Goal: Book appointment/travel/reservation

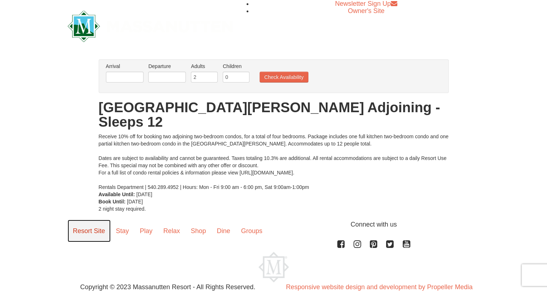
click at [85, 220] on link "Resort Site" at bounding box center [89, 231] width 43 height 22
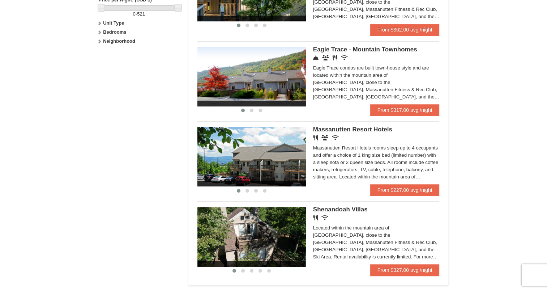
scroll to position [398, 0]
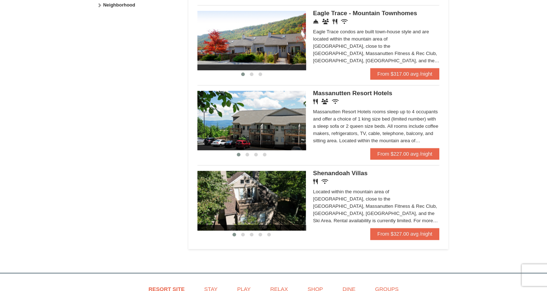
click at [290, 126] on img at bounding box center [251, 120] width 109 height 59
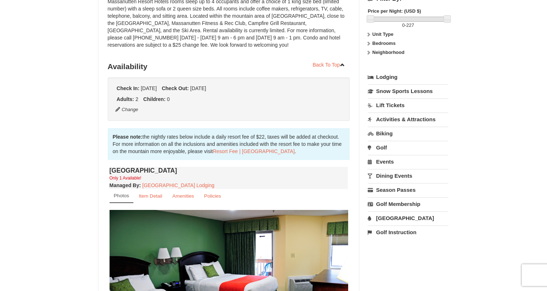
scroll to position [253, 0]
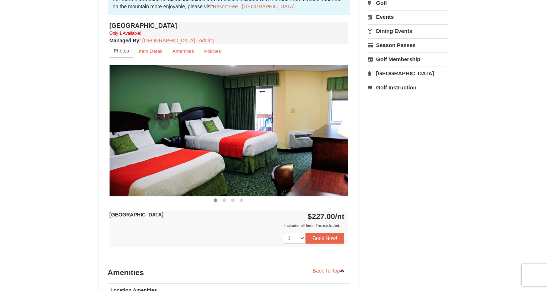
click at [337, 135] on img at bounding box center [229, 130] width 239 height 131
click at [225, 201] on button at bounding box center [224, 199] width 9 height 7
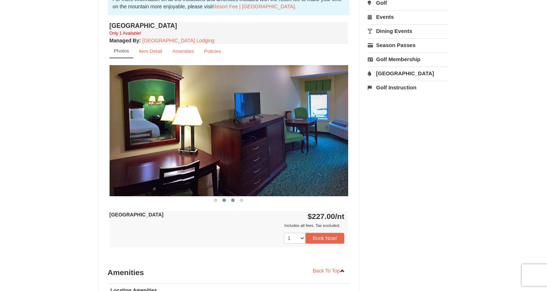
click at [234, 198] on span at bounding box center [233, 200] width 4 height 4
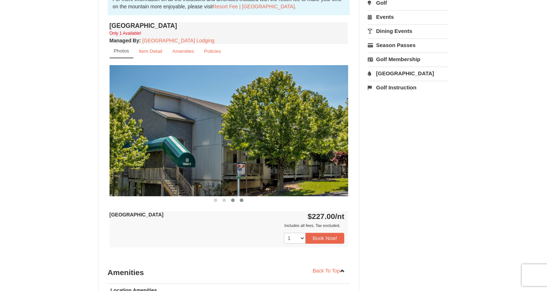
click at [244, 200] on button at bounding box center [241, 199] width 9 height 7
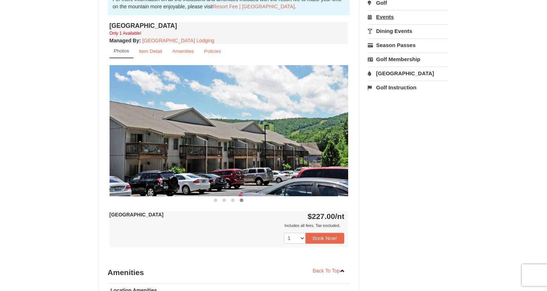
scroll to position [145, 0]
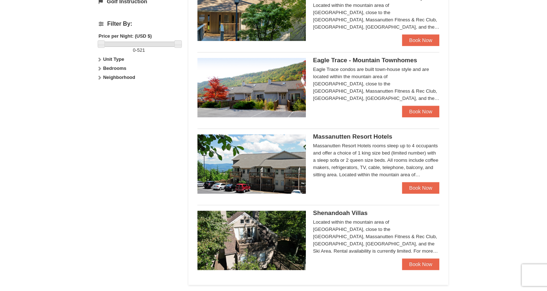
scroll to position [289, 0]
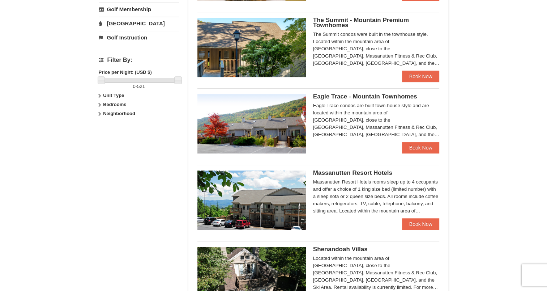
click at [250, 129] on img at bounding box center [251, 123] width 109 height 59
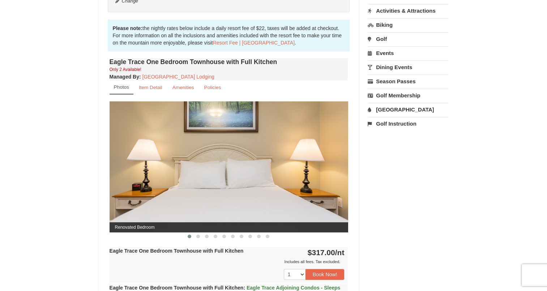
scroll to position [253, 0]
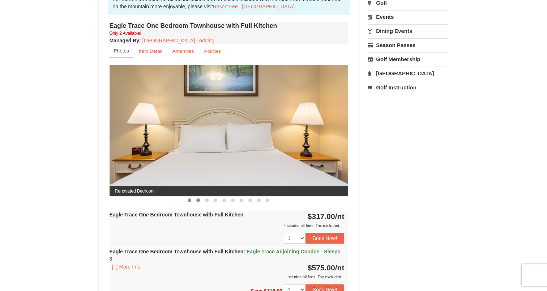
click at [196, 200] on button at bounding box center [198, 199] width 9 height 7
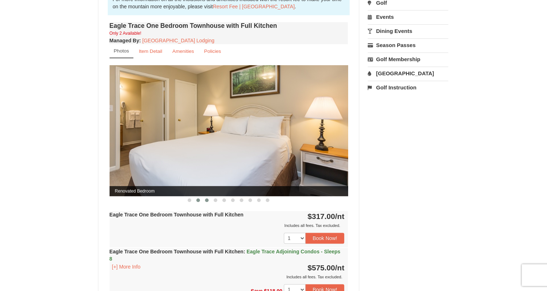
click at [205, 201] on button at bounding box center [207, 199] width 9 height 7
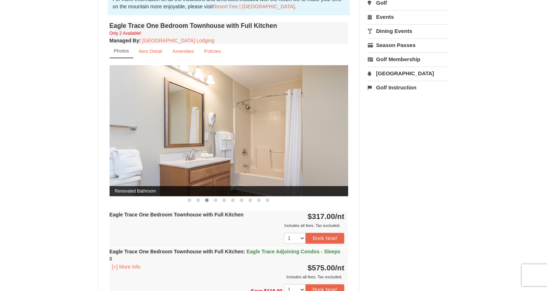
click at [215, 200] on span at bounding box center [216, 200] width 4 height 4
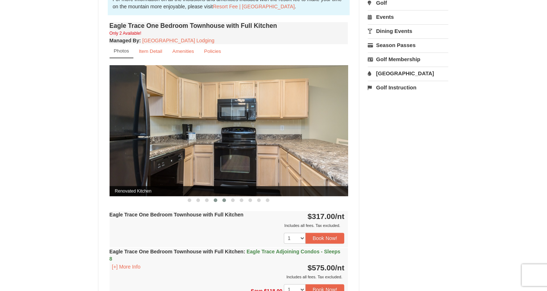
click at [225, 199] on span at bounding box center [224, 200] width 4 height 4
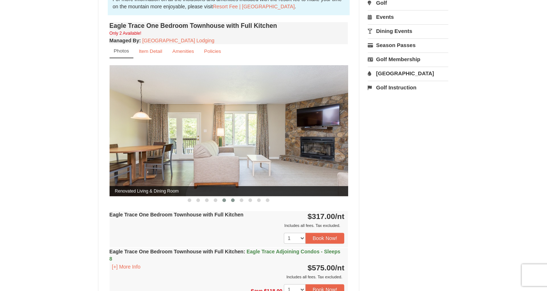
click at [233, 197] on button at bounding box center [233, 199] width 9 height 7
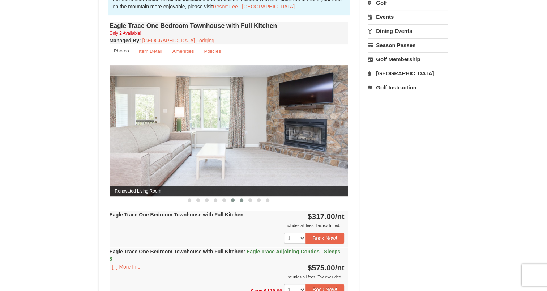
click at [239, 197] on button at bounding box center [241, 199] width 9 height 7
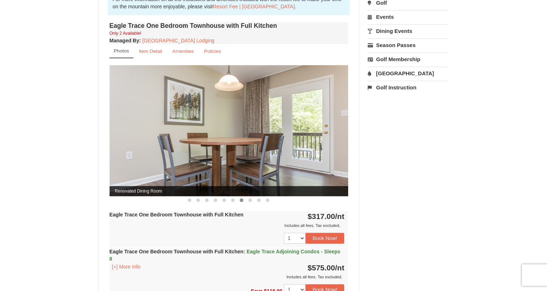
click at [238, 198] on button at bounding box center [241, 199] width 9 height 7
click at [251, 200] on span at bounding box center [250, 200] width 4 height 4
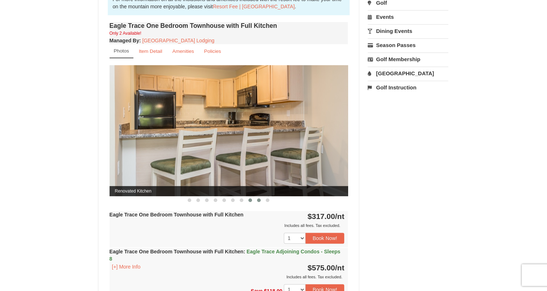
click at [258, 200] on span at bounding box center [259, 200] width 4 height 4
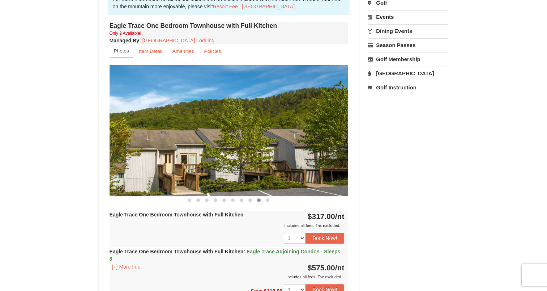
click at [258, 200] on span at bounding box center [259, 200] width 4 height 4
click at [269, 200] on span at bounding box center [268, 200] width 4 height 4
